Goal: Task Accomplishment & Management: Use online tool/utility

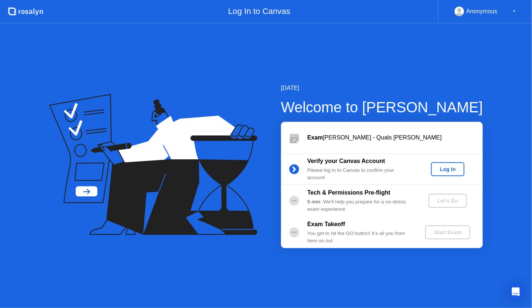
click at [458, 172] on div "Log In" at bounding box center [448, 169] width 28 height 6
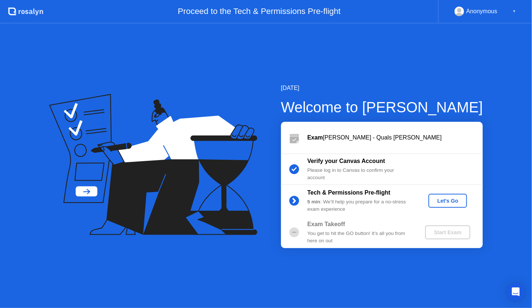
click at [458, 199] on div "Let's Go" at bounding box center [447, 201] width 33 height 6
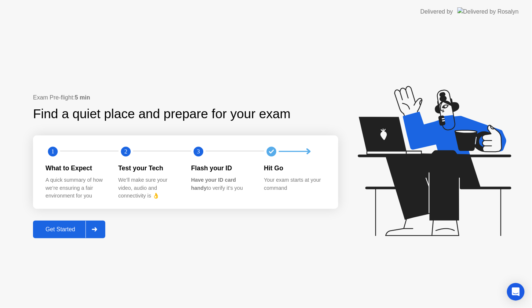
click at [47, 233] on button "Get Started" at bounding box center [69, 229] width 72 height 18
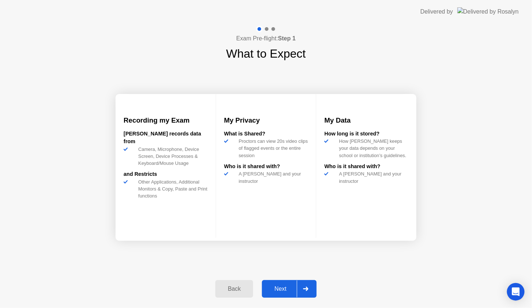
click at [279, 285] on div "Next" at bounding box center [280, 288] width 33 height 7
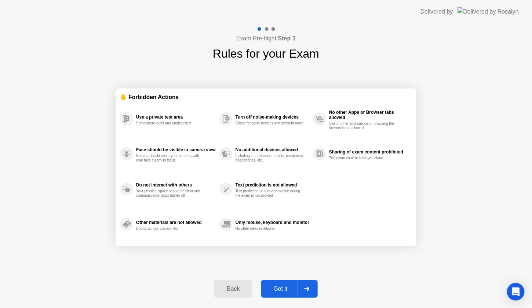
click at [279, 285] on div "Got it" at bounding box center [280, 288] width 34 height 7
select select "**********"
select select "*******"
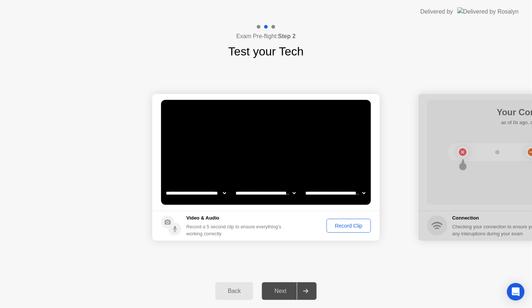
click at [347, 227] on div "Record Clip" at bounding box center [348, 226] width 39 height 6
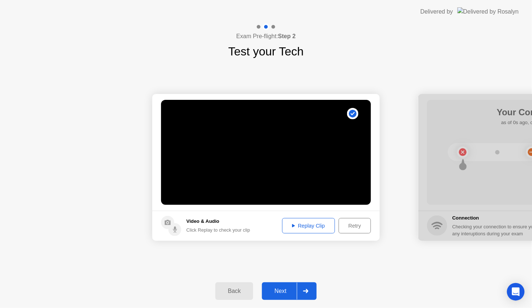
click at [328, 227] on div "Replay Clip" at bounding box center [309, 226] width 48 height 6
click at [281, 294] on div "Next" at bounding box center [280, 290] width 33 height 7
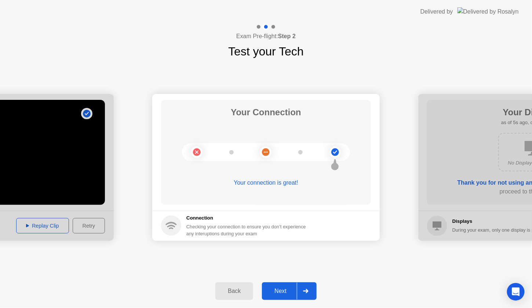
click at [281, 294] on div "Next" at bounding box center [280, 290] width 33 height 7
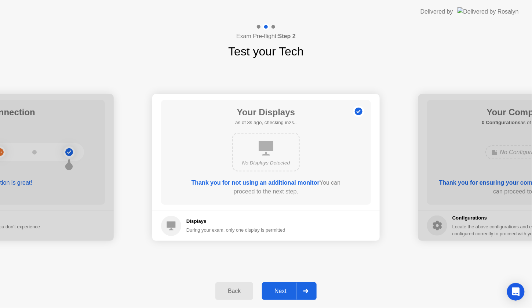
click at [281, 294] on div "Next" at bounding box center [280, 290] width 33 height 7
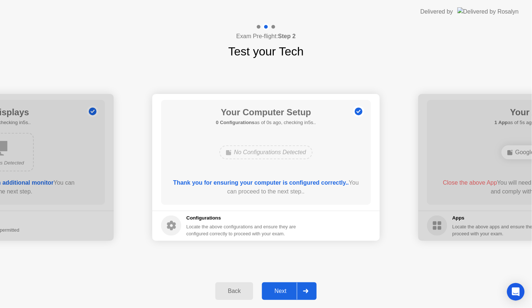
click at [231, 290] on div "Back" at bounding box center [233, 290] width 33 height 7
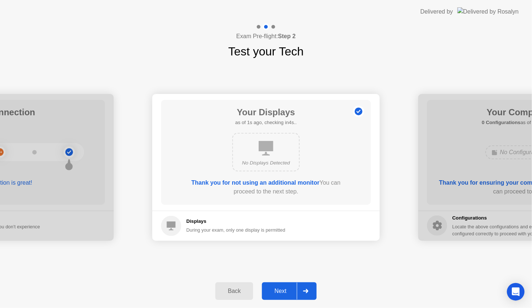
click at [253, 291] on div "Back Next" at bounding box center [266, 291] width 532 height 34
click at [276, 291] on div "Next" at bounding box center [280, 290] width 33 height 7
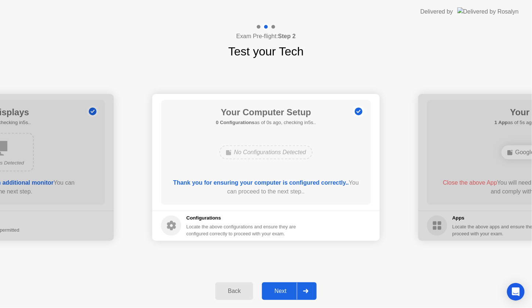
click at [276, 291] on div "Next" at bounding box center [280, 290] width 33 height 7
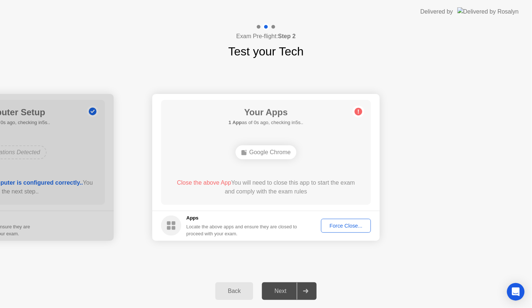
click at [282, 152] on div "Google Chrome" at bounding box center [265, 152] width 61 height 14
click at [340, 225] on div "Force Close..." at bounding box center [345, 226] width 45 height 6
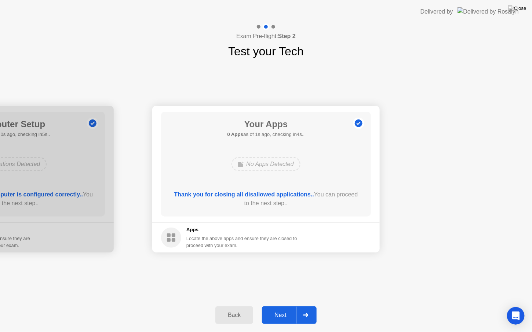
click at [286, 307] on div "Next" at bounding box center [280, 315] width 33 height 7
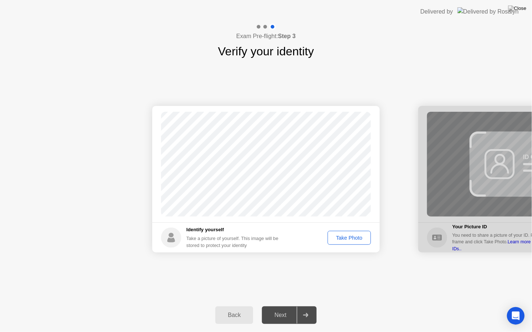
click at [348, 235] on div "Take Photo" at bounding box center [349, 238] width 38 height 6
click at [292, 307] on div "Next" at bounding box center [280, 315] width 33 height 7
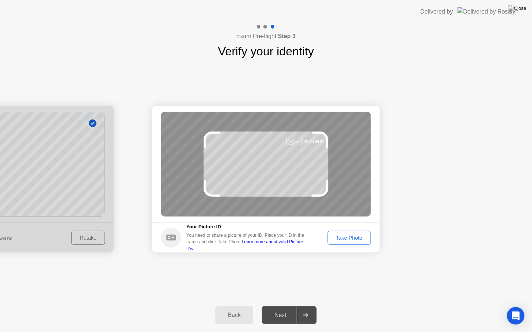
click at [356, 238] on div "Take Photo" at bounding box center [349, 238] width 38 height 6
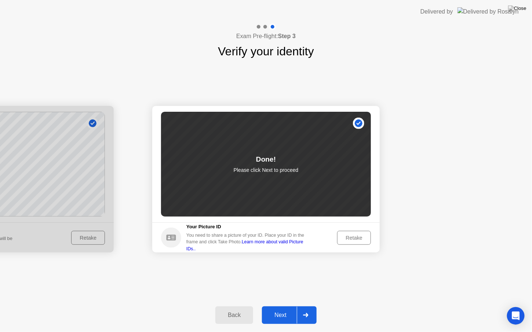
click at [272, 307] on div "Next" at bounding box center [280, 315] width 33 height 7
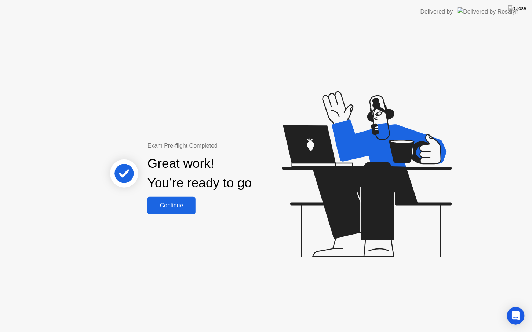
click at [161, 202] on div "Continue" at bounding box center [172, 205] width 44 height 7
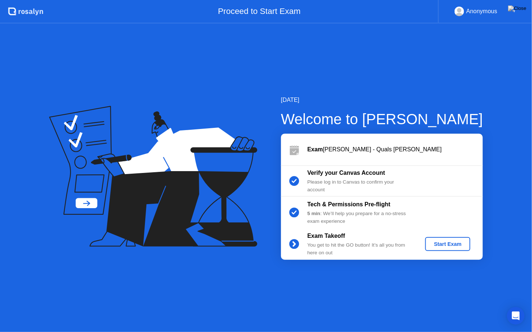
click at [459, 245] on div "Start Exam" at bounding box center [447, 244] width 39 height 6
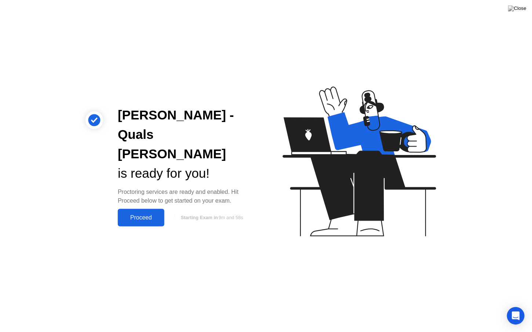
click at [124, 209] on button "Proceed" at bounding box center [141, 218] width 47 height 18
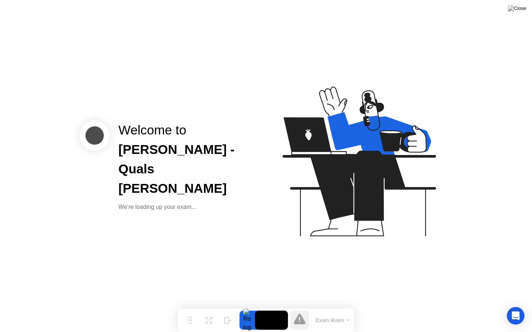
click at [349, 307] on icon at bounding box center [348, 320] width 3 height 1
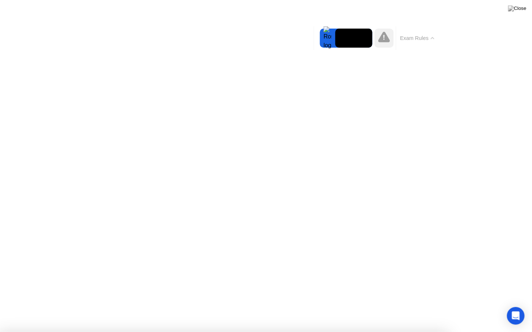
click at [383, 40] on icon at bounding box center [383, 37] width 1 height 5
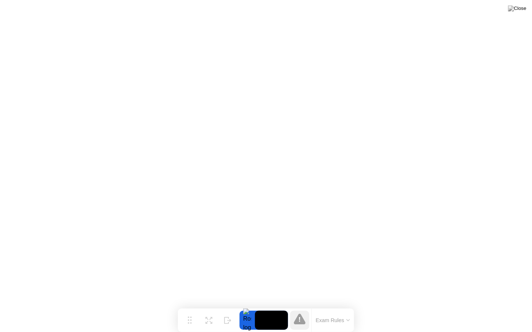
click at [338, 307] on button "Exam Rules" at bounding box center [333, 320] width 39 height 7
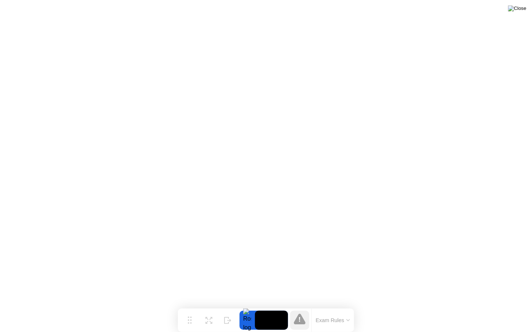
click at [523, 11] on img at bounding box center [517, 9] width 18 height 6
click at [343, 307] on button "Exam Rules" at bounding box center [333, 320] width 39 height 7
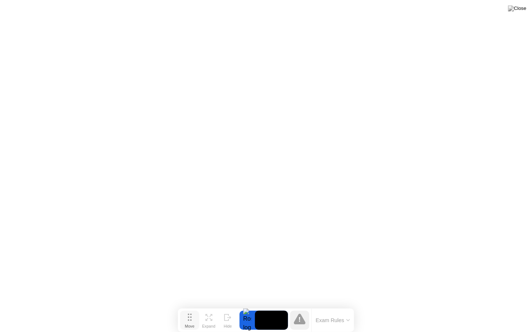
click at [193, 307] on button "Move" at bounding box center [189, 320] width 19 height 19
click at [209, 307] on icon at bounding box center [208, 317] width 7 height 7
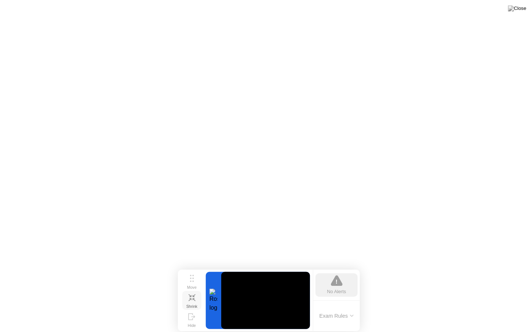
click at [195, 301] on icon at bounding box center [194, 299] width 3 height 3
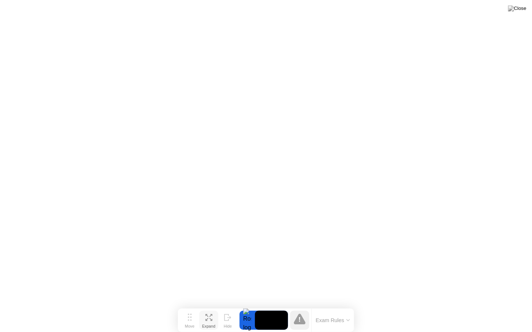
click at [324, 307] on button "Exam Rules" at bounding box center [333, 320] width 39 height 7
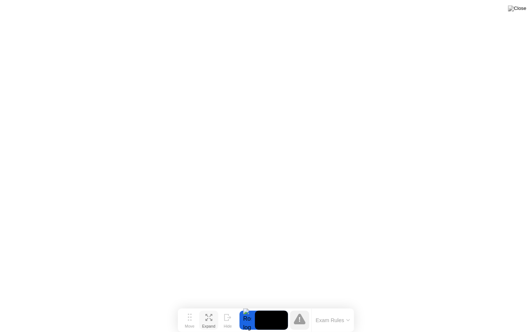
click at [326, 307] on button "Exam Rules" at bounding box center [333, 320] width 39 height 7
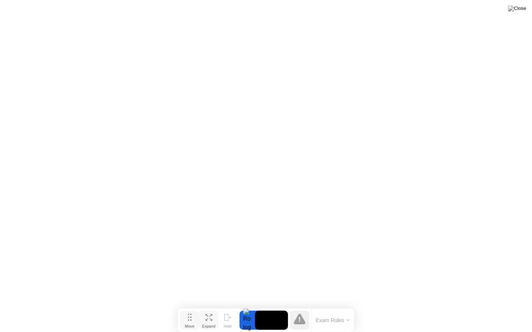
click at [188, 307] on icon at bounding box center [190, 317] width 4 height 7
click at [277, 307] on video at bounding box center [271, 320] width 33 height 19
click at [310, 307] on div at bounding box center [299, 320] width 23 height 19
click at [519, 6] on img at bounding box center [517, 9] width 18 height 6
